Goal: Information Seeking & Learning: Check status

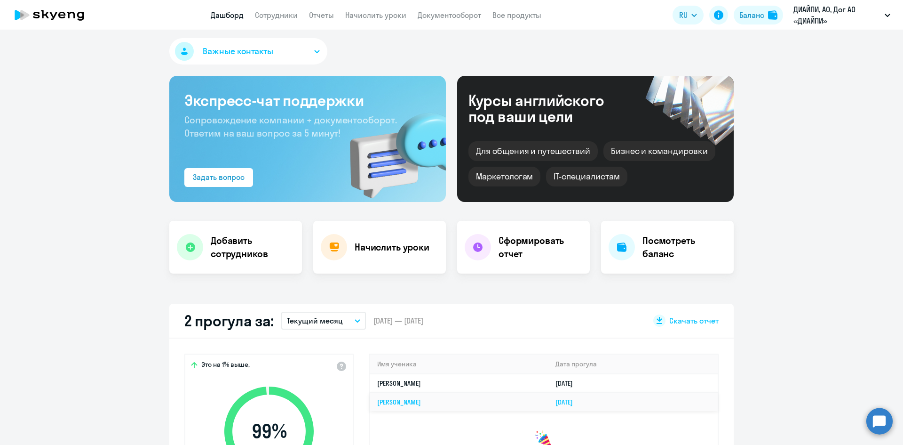
scroll to position [1, 0]
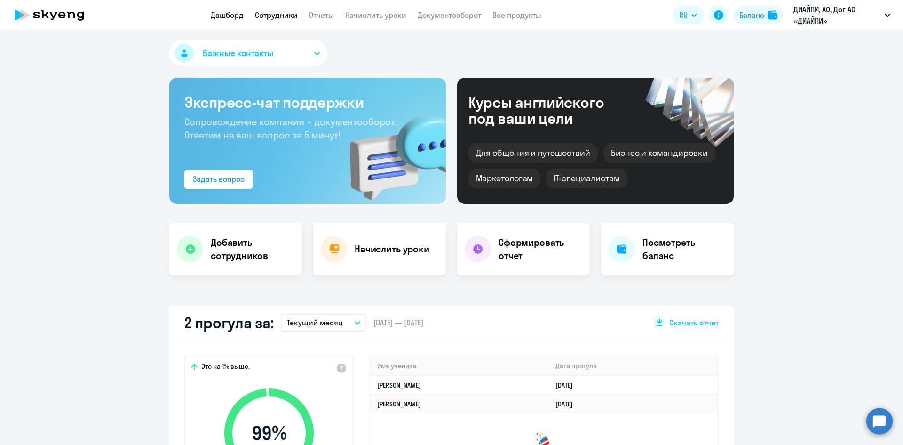
click at [279, 13] on link "Сотрудники" at bounding box center [276, 14] width 43 height 9
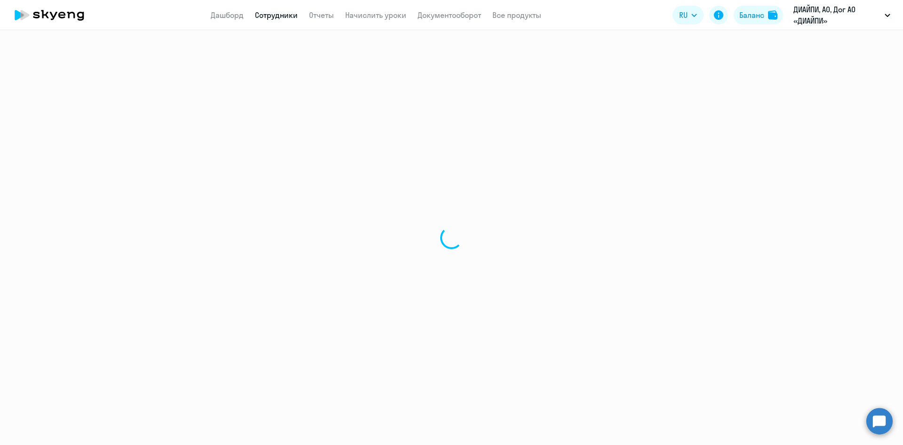
select select "30"
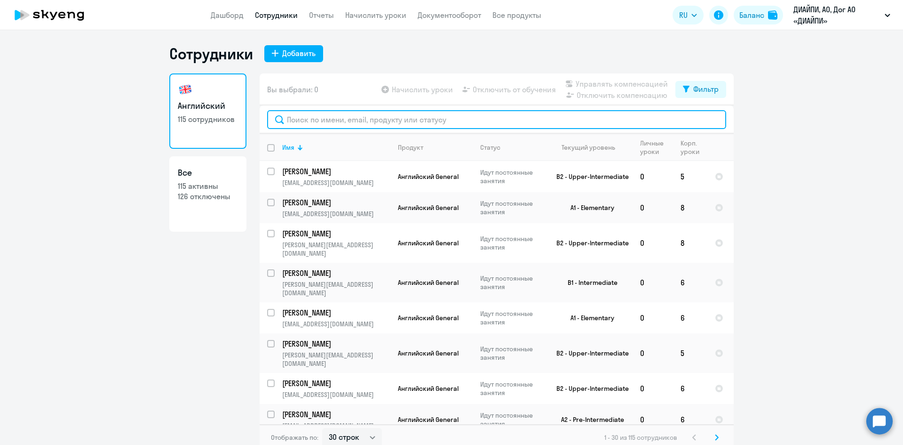
click at [352, 118] on input "text" at bounding box center [496, 119] width 459 height 19
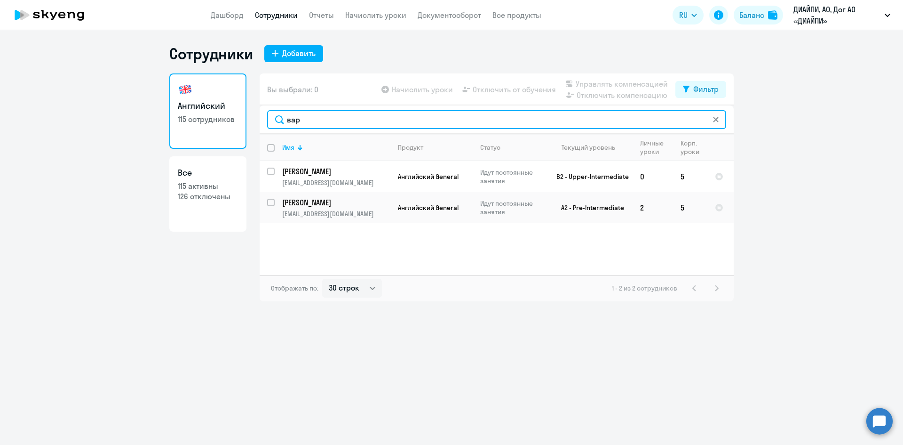
click at [504, 122] on input "вар" at bounding box center [496, 119] width 459 height 19
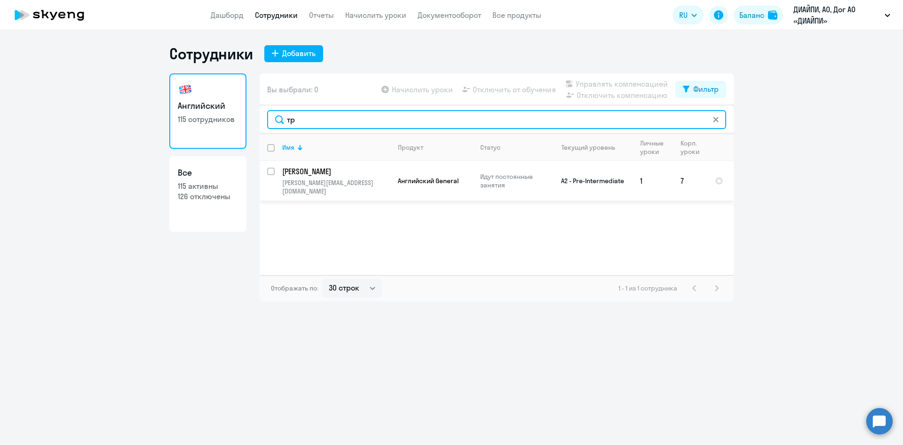
type input "т"
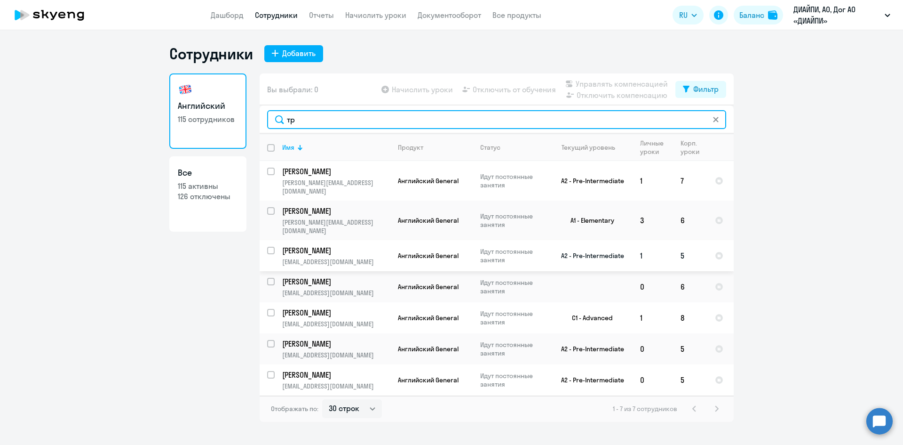
type input "тр"
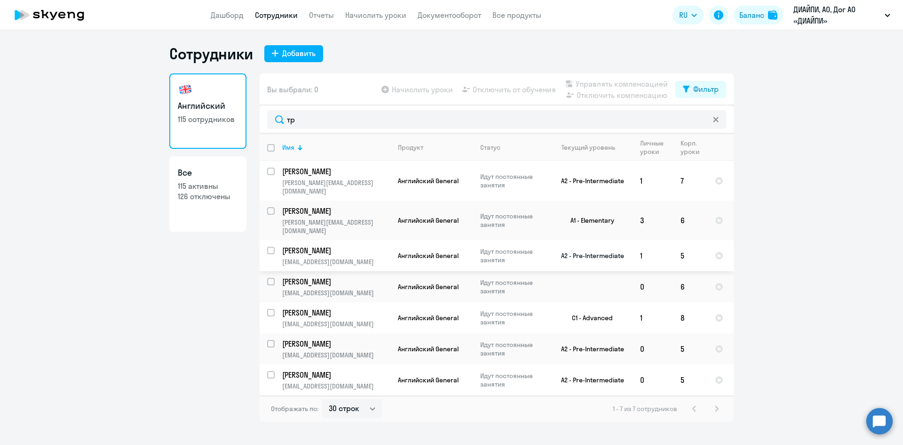
click at [645, 246] on td "1" at bounding box center [653, 255] width 40 height 31
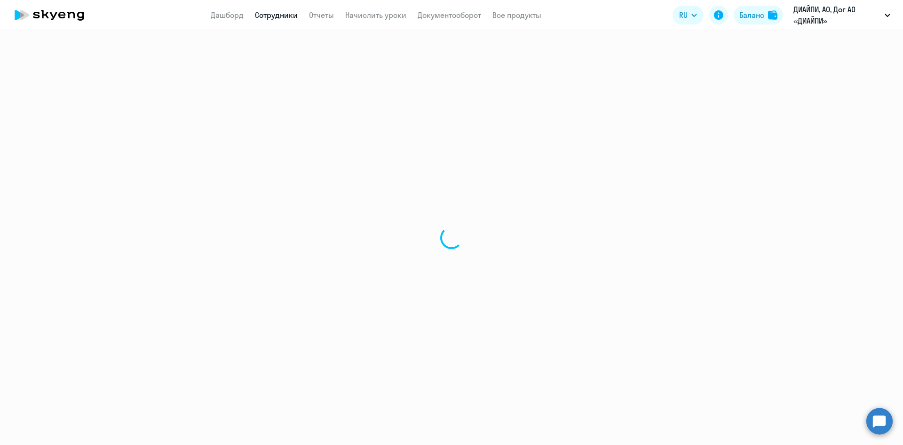
select select "english"
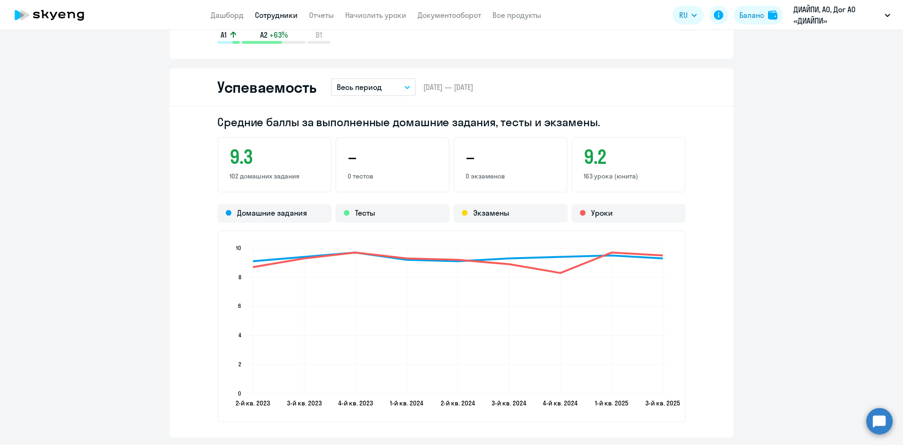
scroll to position [811, 0]
click at [179, 238] on div "Средние баллы за выполненные домашние задания, тесты и экзамены. 9.3 102 домашн…" at bounding box center [451, 272] width 565 height 330
click at [703, 328] on div "Средние баллы за выполненные домашние задания, тесты и экзамены. 9.3 102 домашн…" at bounding box center [451, 272] width 565 height 330
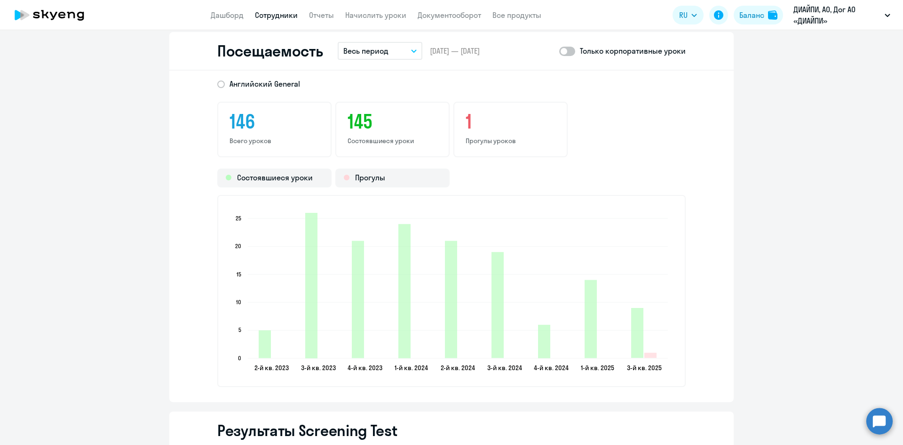
scroll to position [1227, 0]
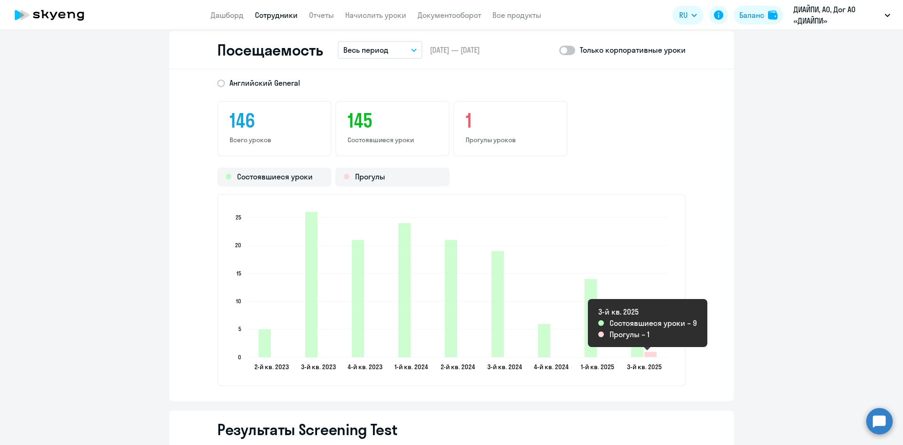
click at [646, 352] on icon "2025-07-24T21:00:00.000Z Прогулы 1" at bounding box center [651, 353] width 12 height 5
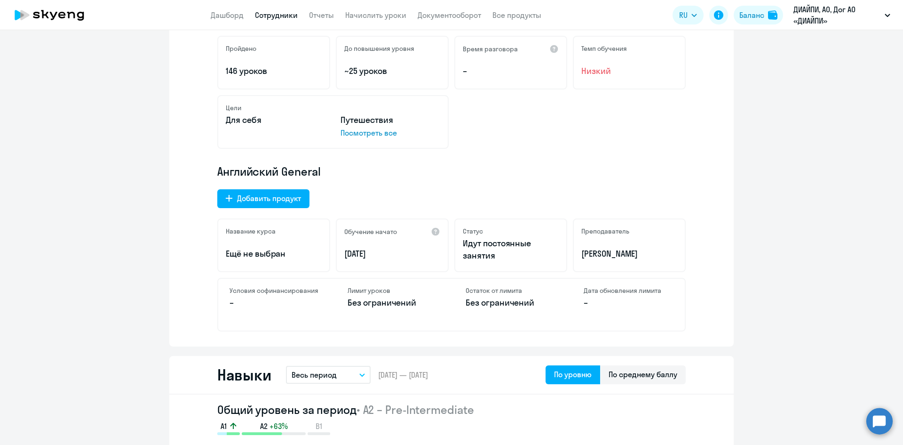
scroll to position [0, 0]
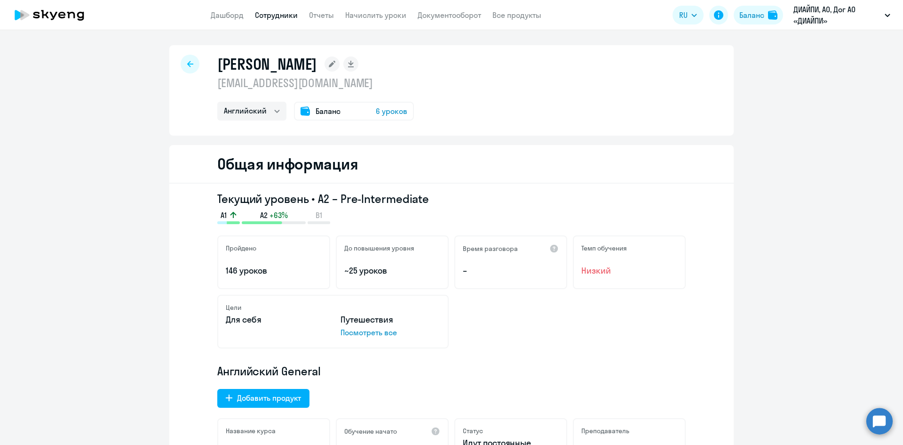
click at [361, 198] on h3 "Текущий уровень • A2 – Pre-Intermediate" at bounding box center [451, 198] width 469 height 15
click at [414, 207] on div "Текущий уровень • A2 – Pre-Intermediate A1 A2 +63% B1" at bounding box center [451, 207] width 469 height 33
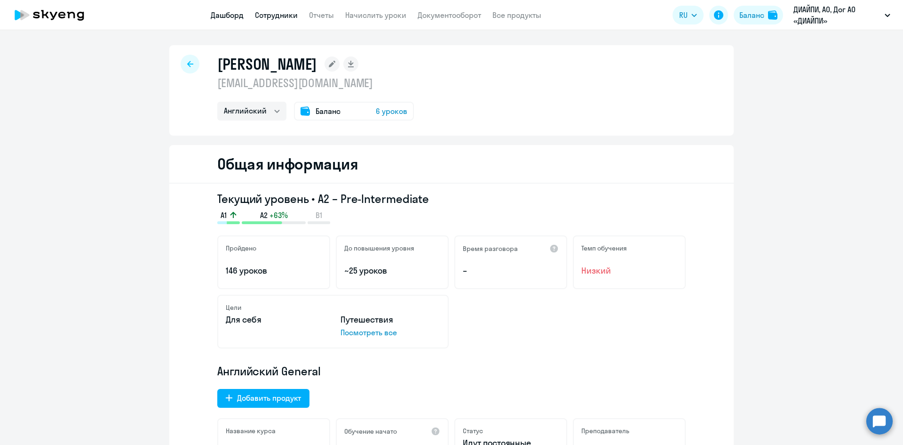
click at [232, 18] on link "Дашборд" at bounding box center [227, 14] width 33 height 9
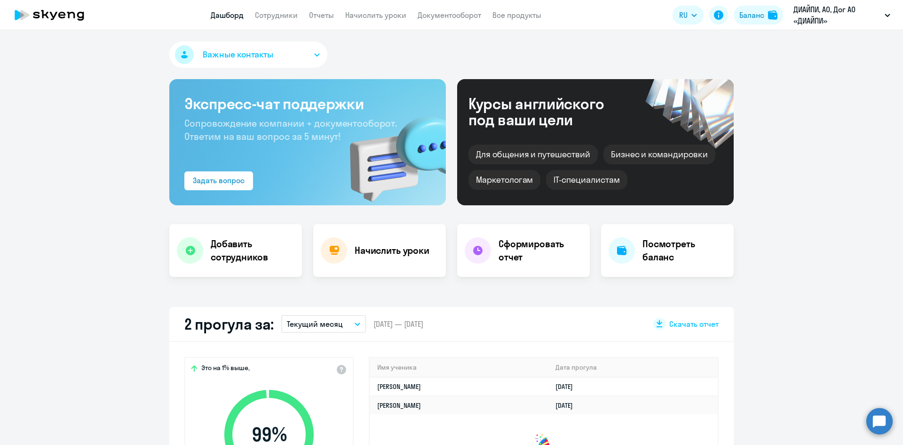
click at [302, 247] on div "Добавить сотрудников Начислить уроки Сформировать отчет Посмотреть баланс" at bounding box center [451, 250] width 565 height 53
select select "30"
